Goal: Task Accomplishment & Management: Use online tool/utility

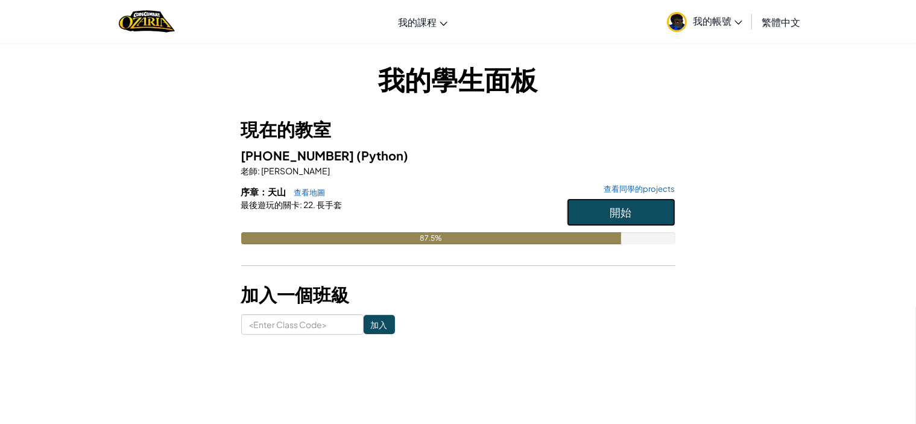
click at [634, 200] on button "開始" at bounding box center [621, 212] width 109 height 28
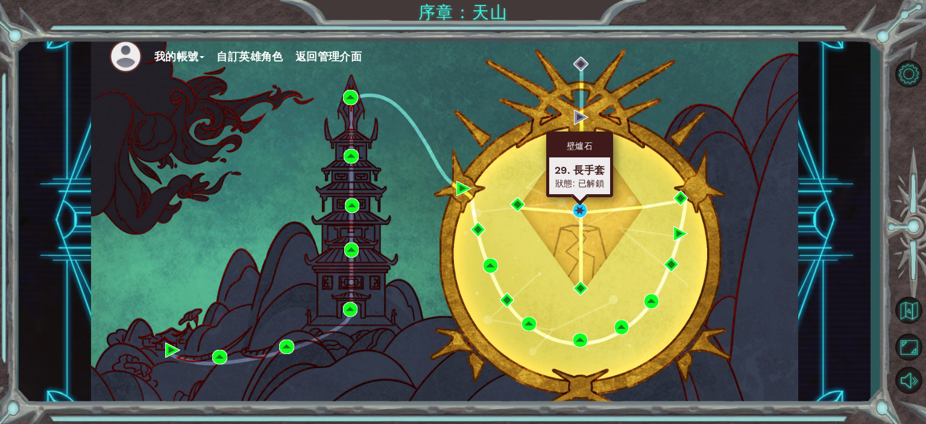
click at [580, 197] on div "壁爐石 29. 長手套 狀態: 已解鎖" at bounding box center [579, 164] width 67 height 66
click at [582, 206] on img at bounding box center [580, 210] width 15 height 15
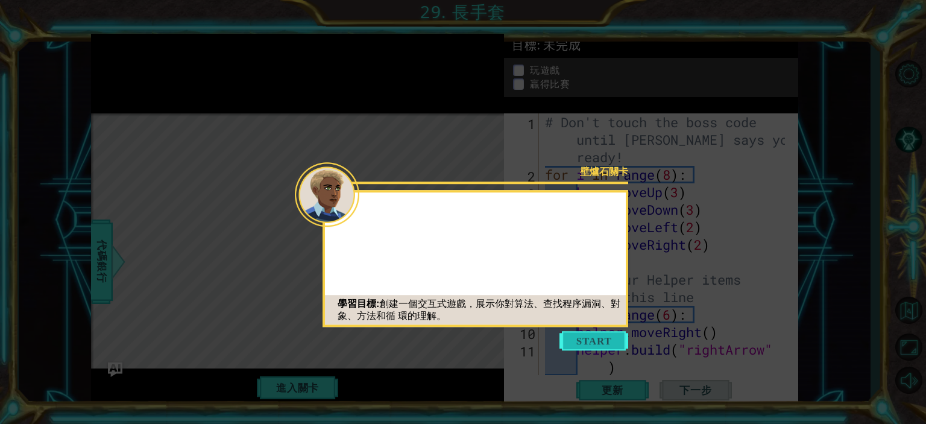
click at [618, 336] on button "Start" at bounding box center [594, 340] width 69 height 19
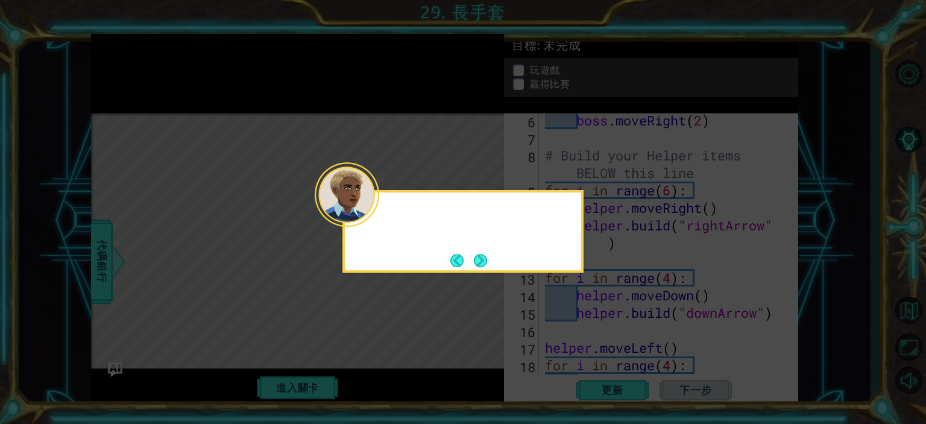
scroll to position [262, 0]
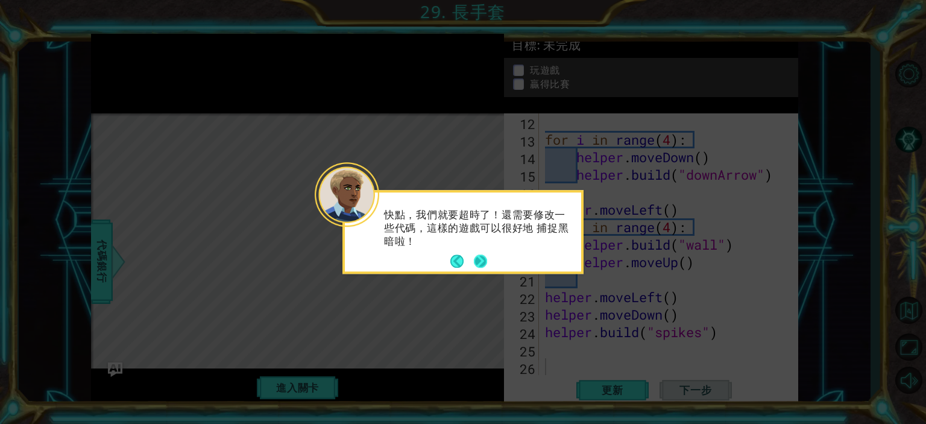
click at [485, 263] on button "Next" at bounding box center [480, 261] width 13 height 13
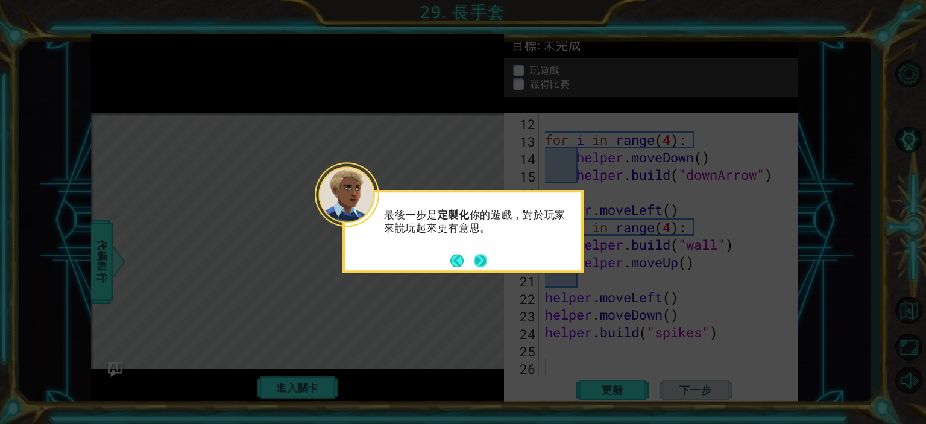
click at [481, 258] on button "Next" at bounding box center [480, 260] width 13 height 13
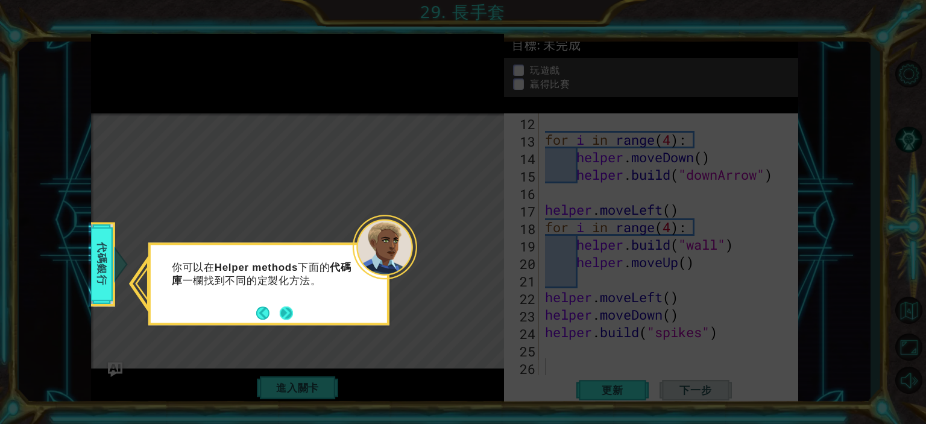
click at [287, 312] on button "Next" at bounding box center [286, 312] width 13 height 13
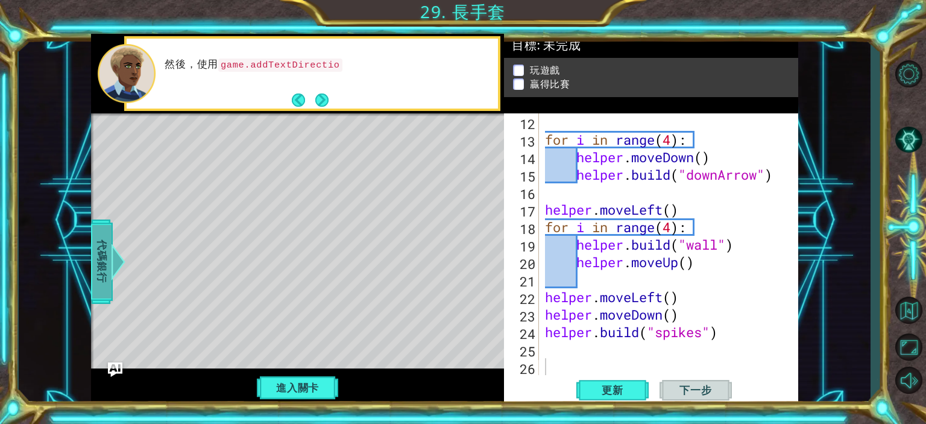
click at [109, 246] on span "代碼銀行" at bounding box center [101, 262] width 19 height 74
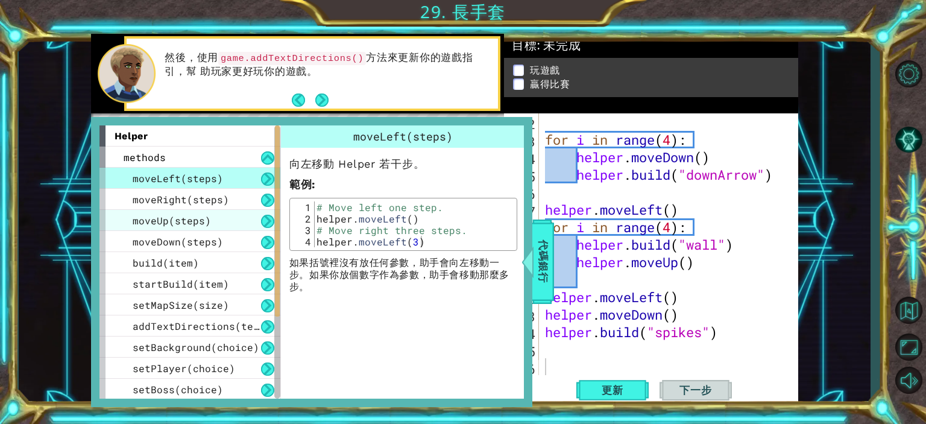
scroll to position [148, 0]
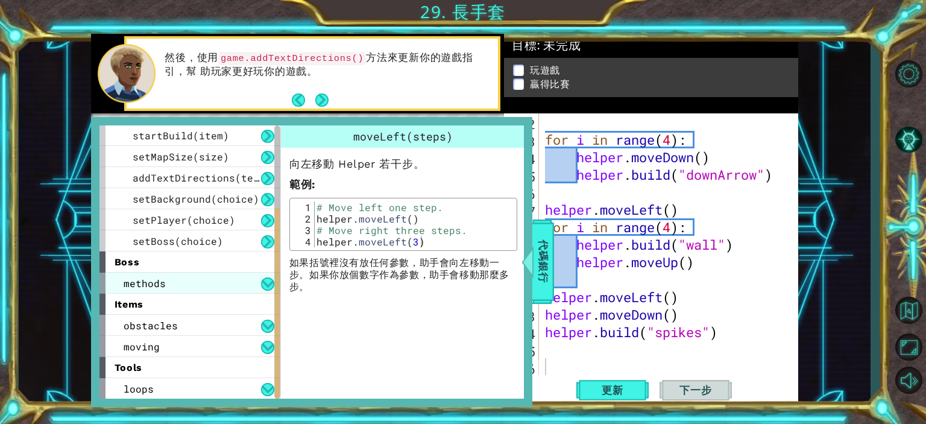
click at [205, 283] on div "methods" at bounding box center [189, 283] width 181 height 21
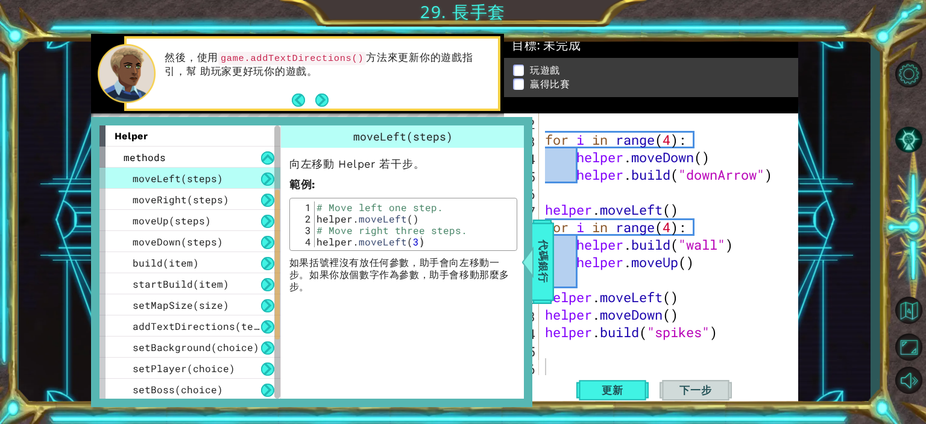
scroll to position [233, 0]
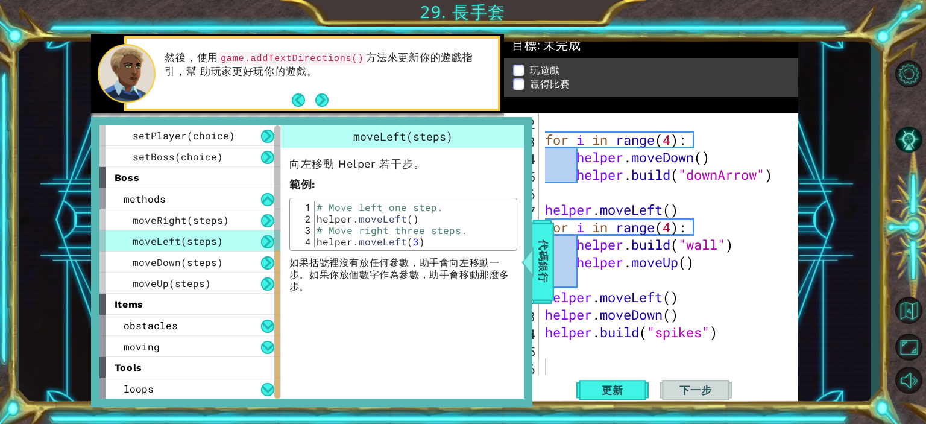
click at [169, 306] on div "items" at bounding box center [189, 304] width 181 height 21
click at [166, 327] on span "obstacles" at bounding box center [151, 325] width 54 height 13
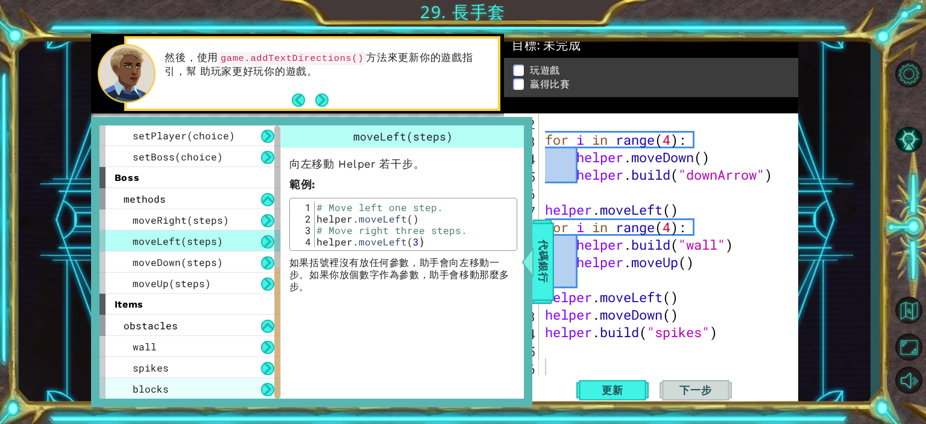
scroll to position [296, 0]
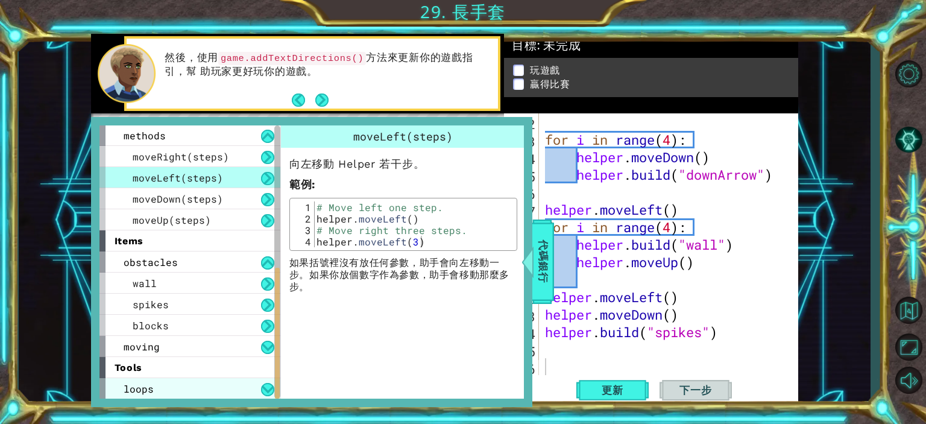
click at [186, 393] on div "loops" at bounding box center [189, 388] width 181 height 21
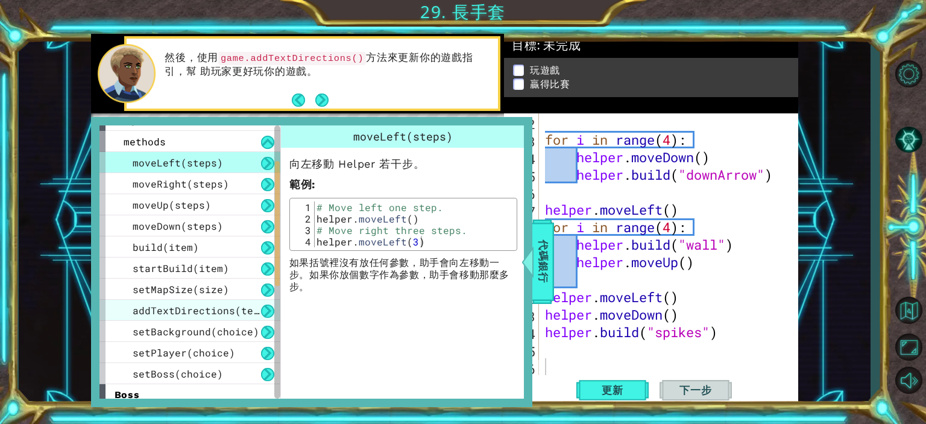
scroll to position [0, 0]
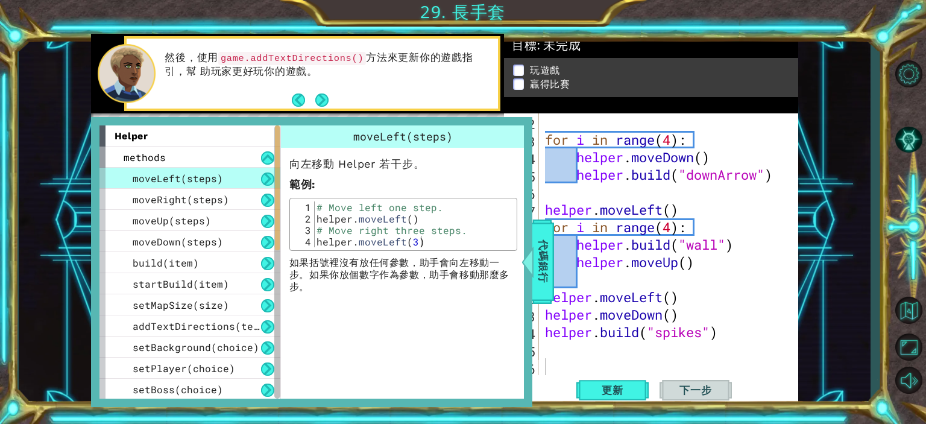
click at [282, 52] on code "game.addTextDirections()" at bounding box center [292, 58] width 148 height 13
click at [286, 57] on code "game.addTextDirections()" at bounding box center [292, 58] width 148 height 13
click at [318, 106] on button "Next" at bounding box center [321, 99] width 13 height 13
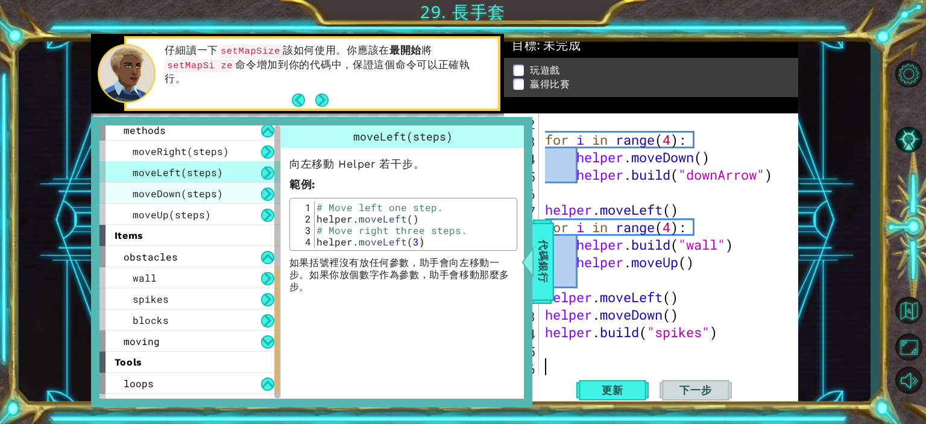
scroll to position [317, 0]
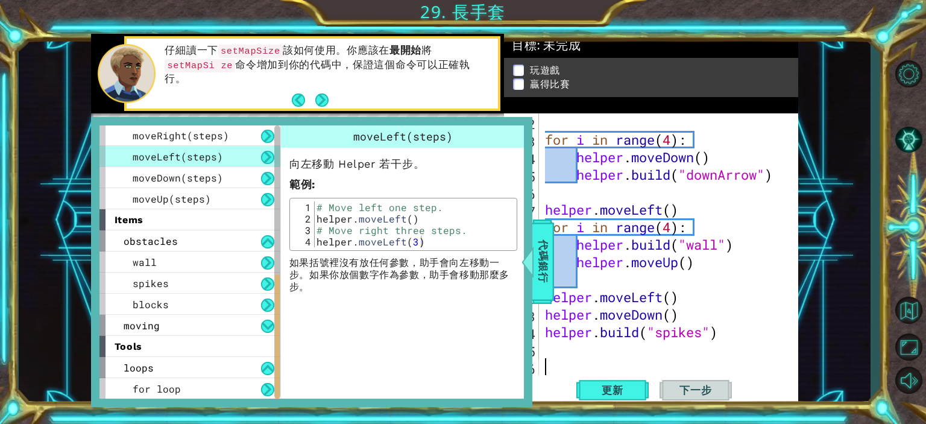
click at [263, 57] on code "setMapSize" at bounding box center [250, 51] width 65 height 13
click at [329, 103] on div "仔細讀一下 setMapSize 該如何使用。你應該在 最開始 將 setMapSi ze 命令增加到你的代碼中，保證這個命令可以正確執行。" at bounding box center [312, 74] width 371 height 70
click at [318, 102] on button "Next" at bounding box center [321, 99] width 13 height 13
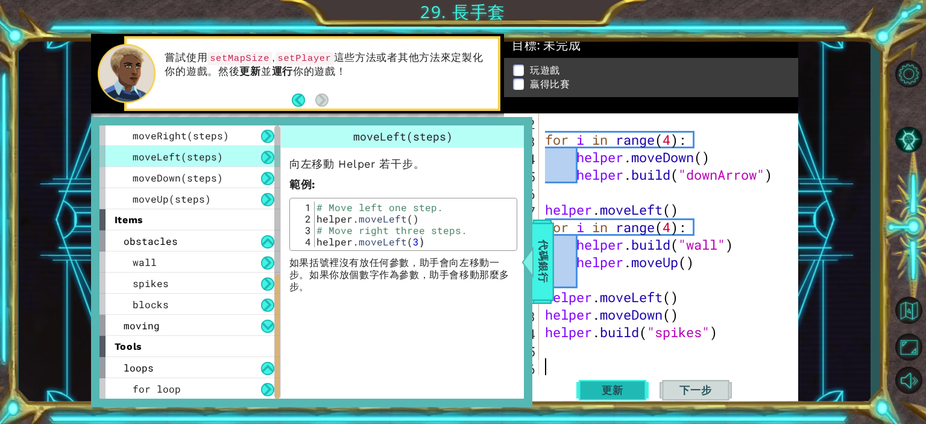
click at [587, 375] on button "更新" at bounding box center [612, 390] width 72 height 30
click at [536, 273] on span "代碼銀行" at bounding box center [543, 262] width 19 height 74
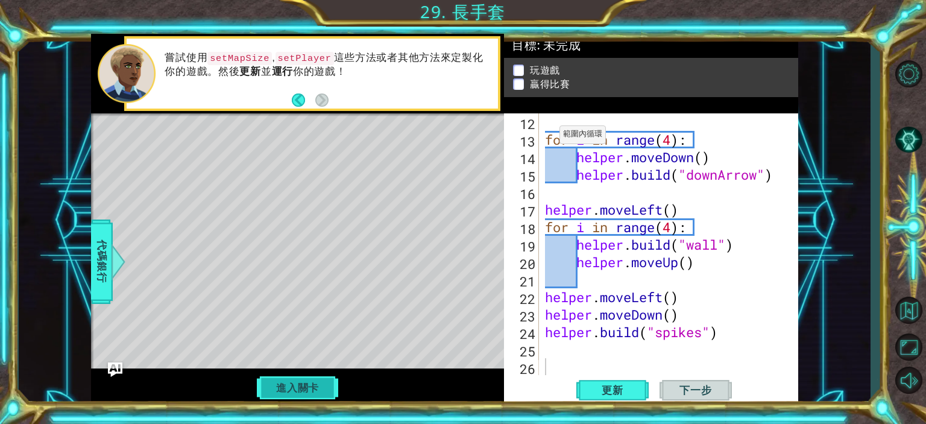
click at [304, 393] on button "進入關卡" at bounding box center [297, 387] width 86 height 23
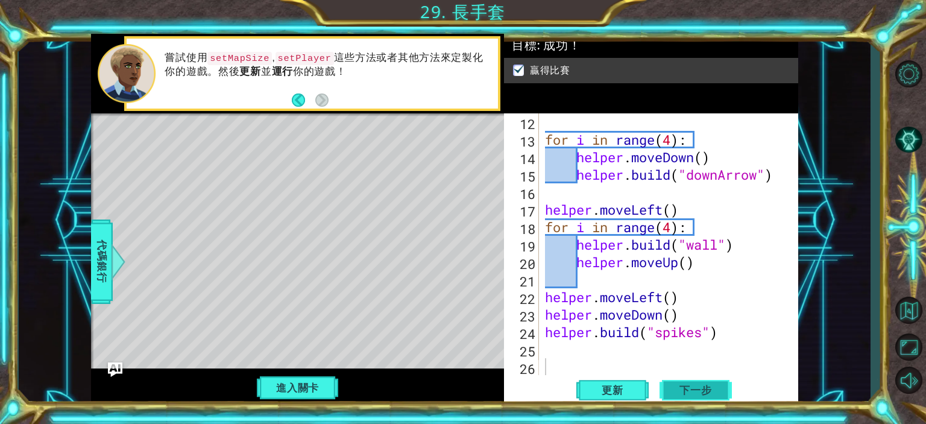
click at [680, 387] on span "下一步" at bounding box center [695, 390] width 56 height 12
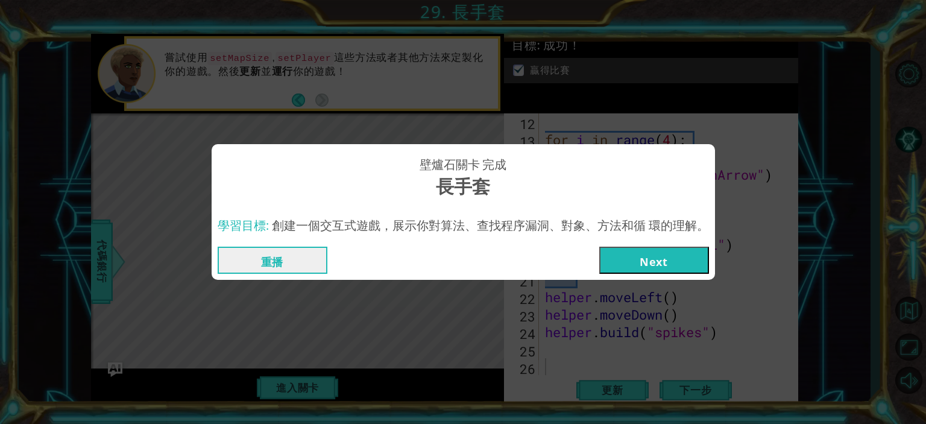
click at [692, 257] on button "Next" at bounding box center [654, 260] width 110 height 27
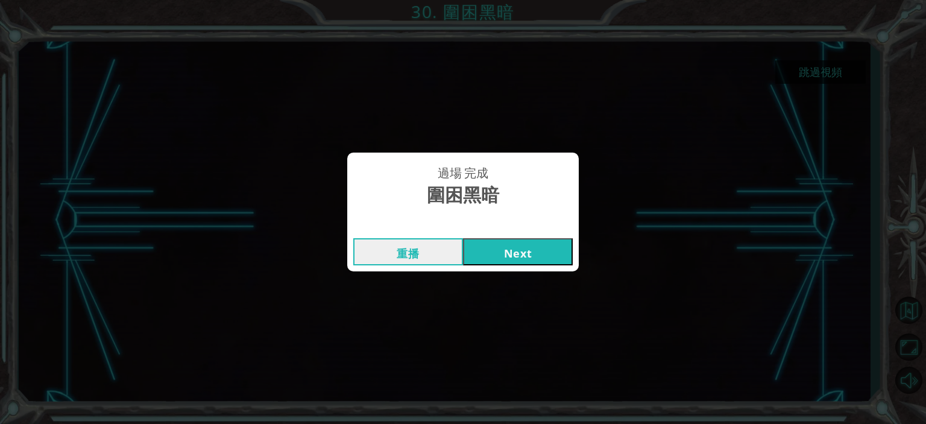
click at [490, 270] on div "重播 Next" at bounding box center [463, 251] width 232 height 39
click at [493, 259] on button "Next" at bounding box center [518, 251] width 110 height 27
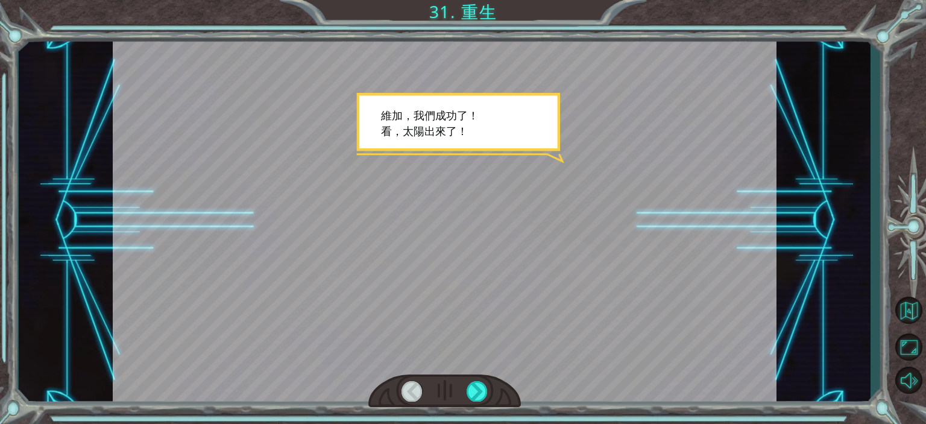
click at [483, 274] on div at bounding box center [445, 220] width 664 height 373
click at [478, 391] on div at bounding box center [477, 391] width 21 height 20
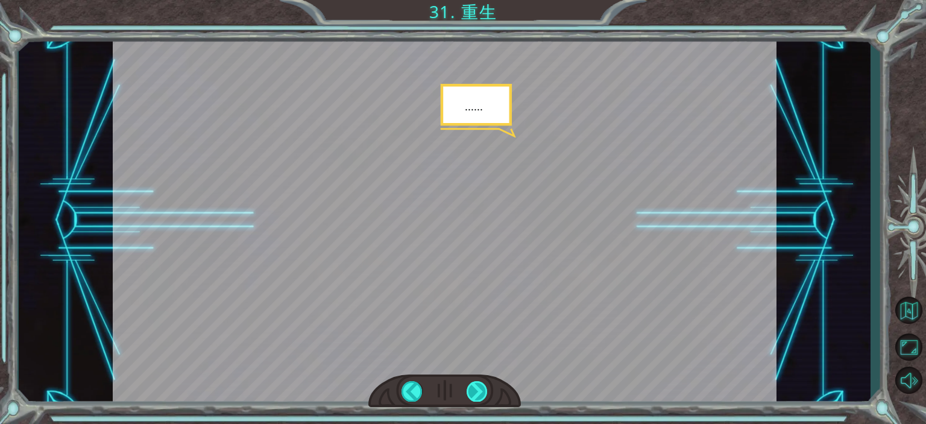
click at [482, 394] on div at bounding box center [477, 391] width 21 height 20
click at [487, 398] on div at bounding box center [477, 391] width 21 height 20
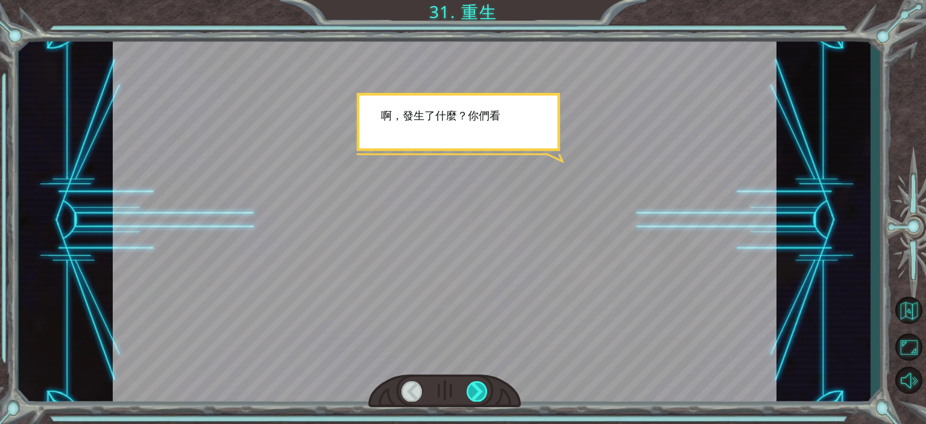
click at [484, 394] on div at bounding box center [477, 391] width 21 height 20
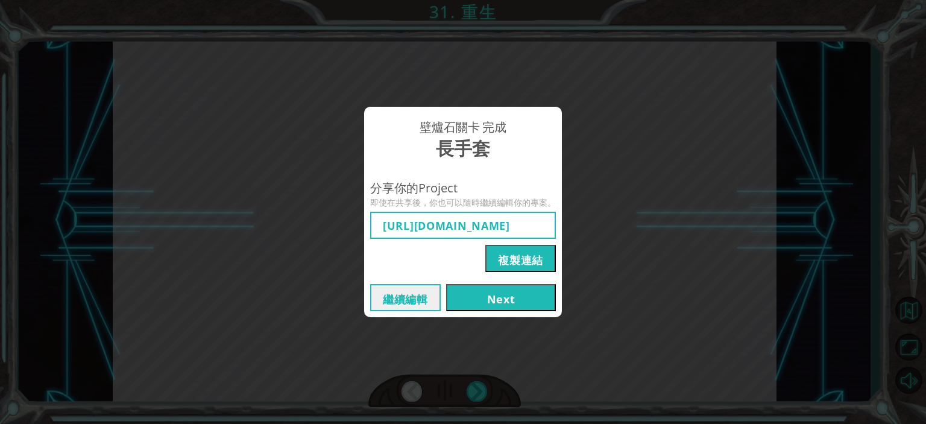
type input "https://www.ozaria.com/play/game-dev-level/1fhcapstoneb/68d92714dfdc06920d5b596…"
click at [506, 297] on button "Next" at bounding box center [501, 297] width 110 height 27
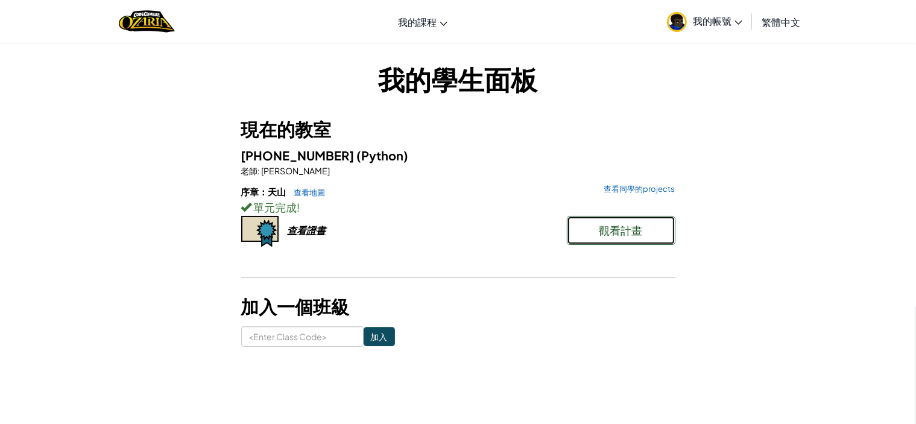
click at [664, 224] on button "觀看計畫" at bounding box center [621, 230] width 109 height 29
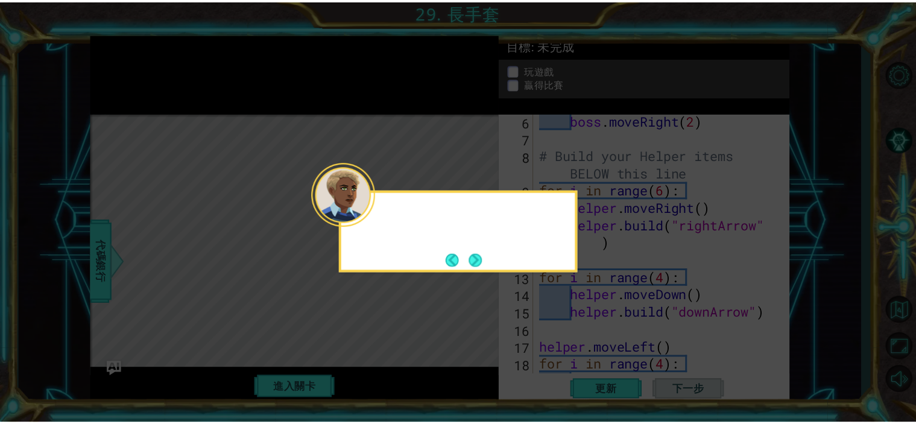
scroll to position [262, 0]
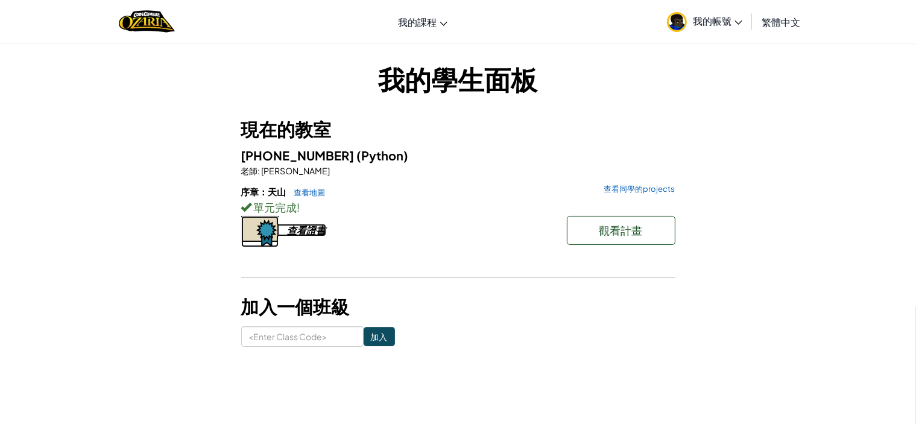
click at [314, 227] on div "查看證書" at bounding box center [307, 230] width 39 height 13
